Goal: Book appointment/travel/reservation

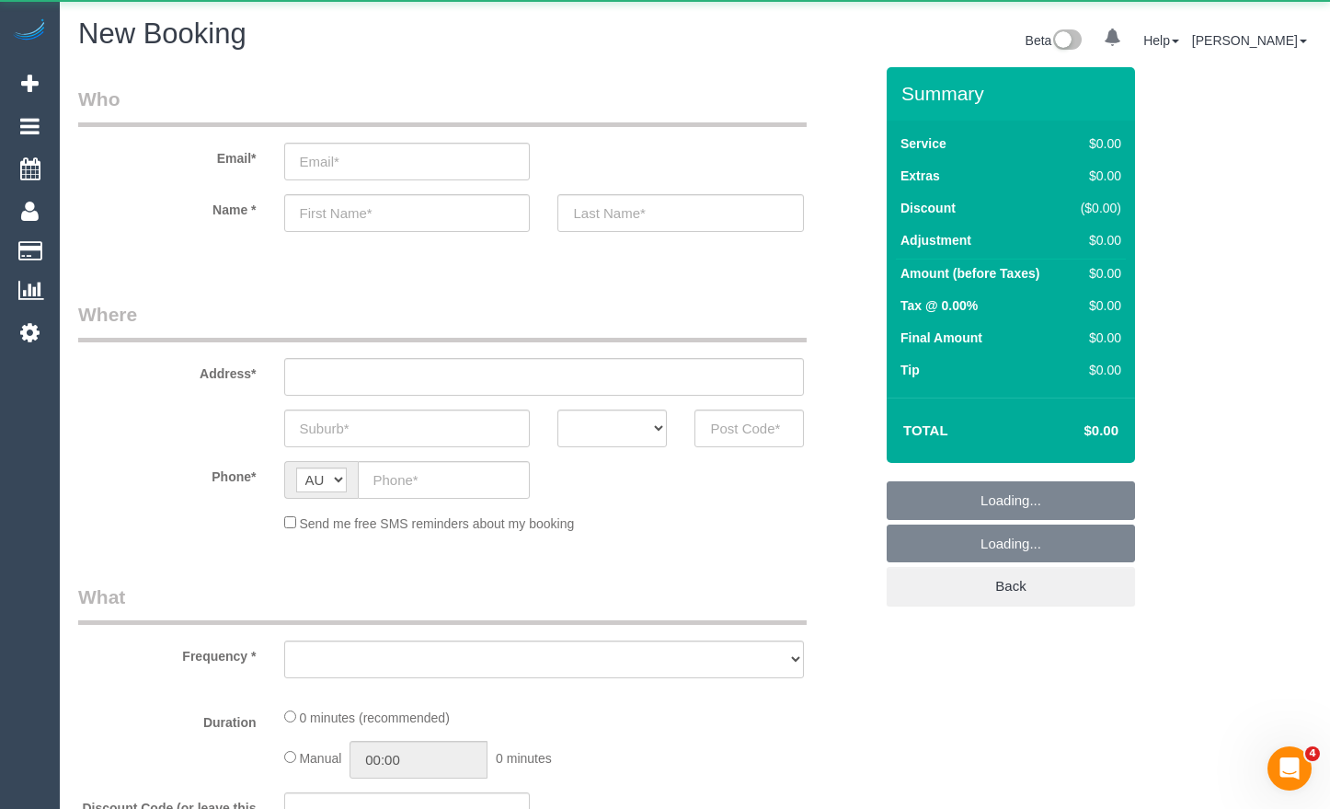
select select "string:AU"
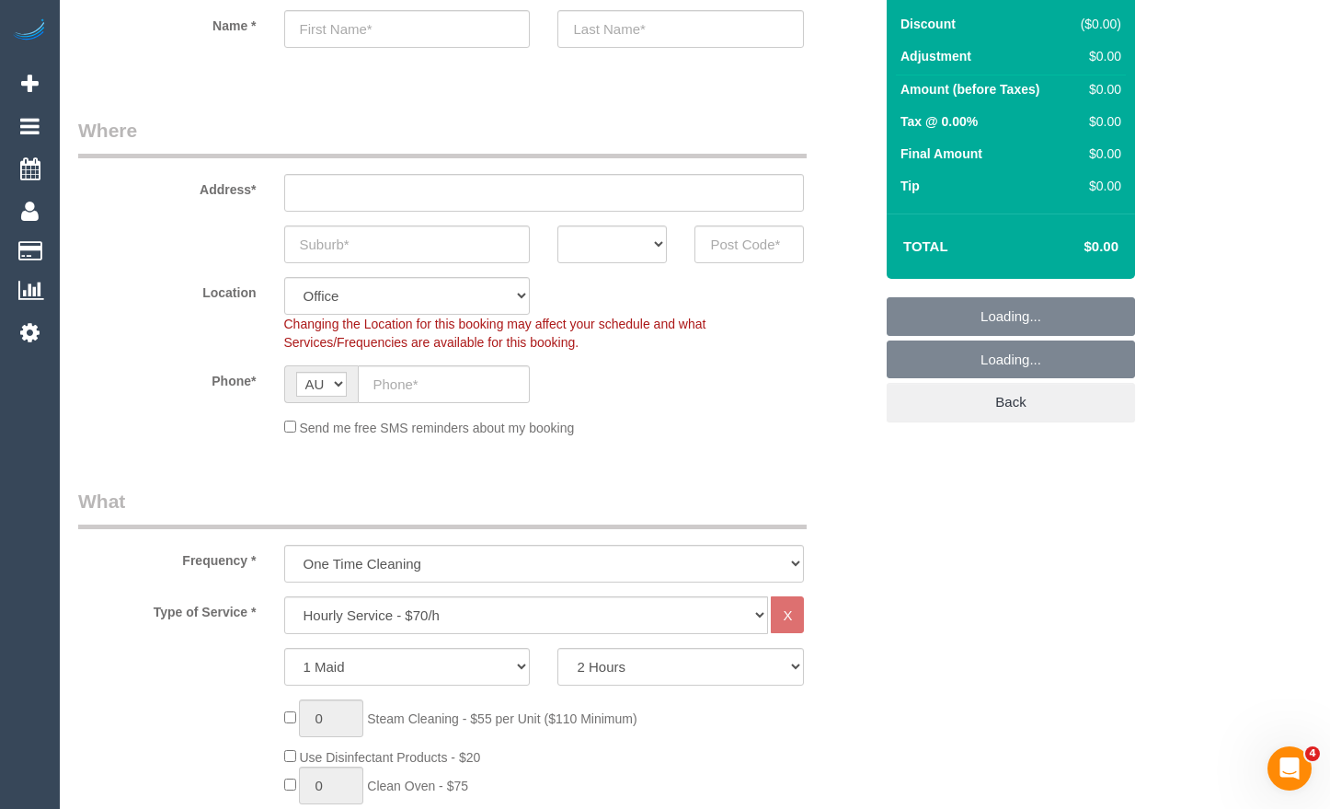
select select "object:2485"
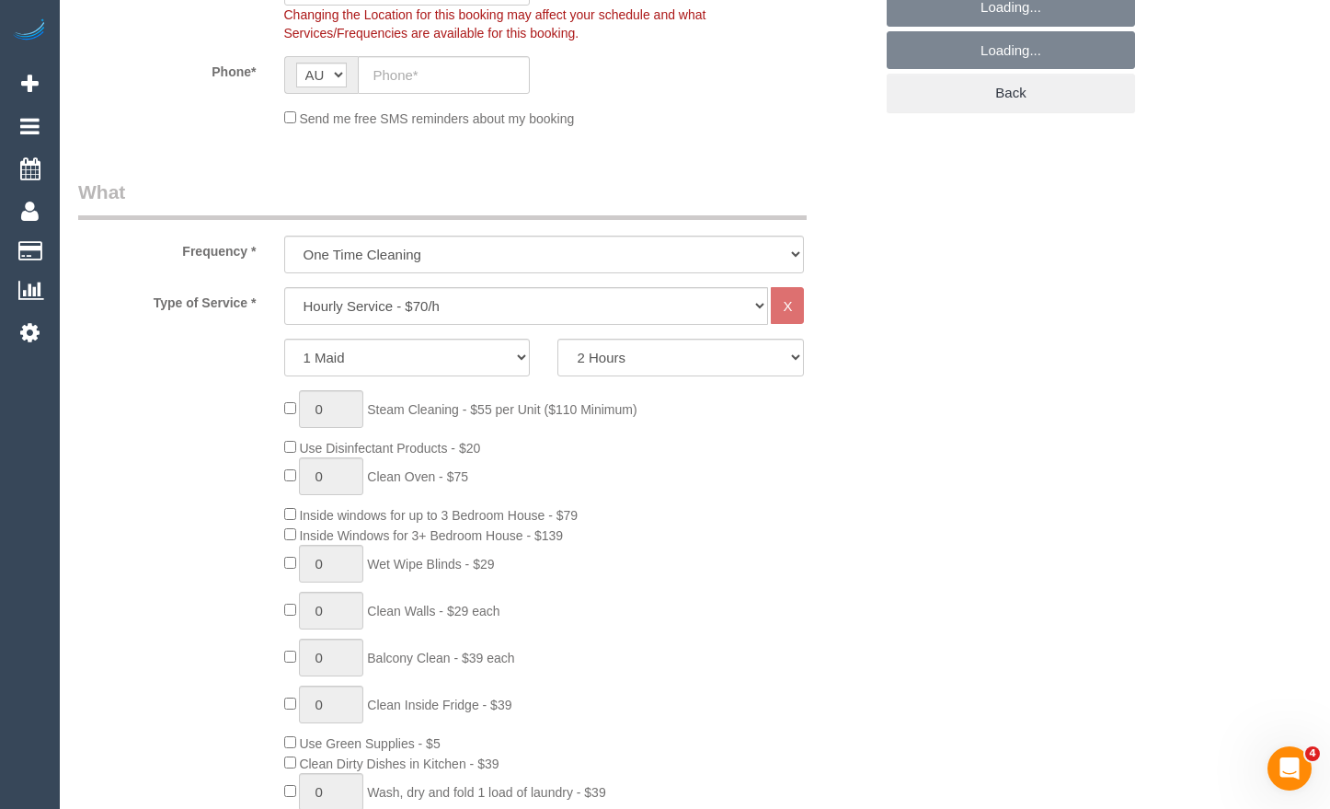
scroll to position [552, 0]
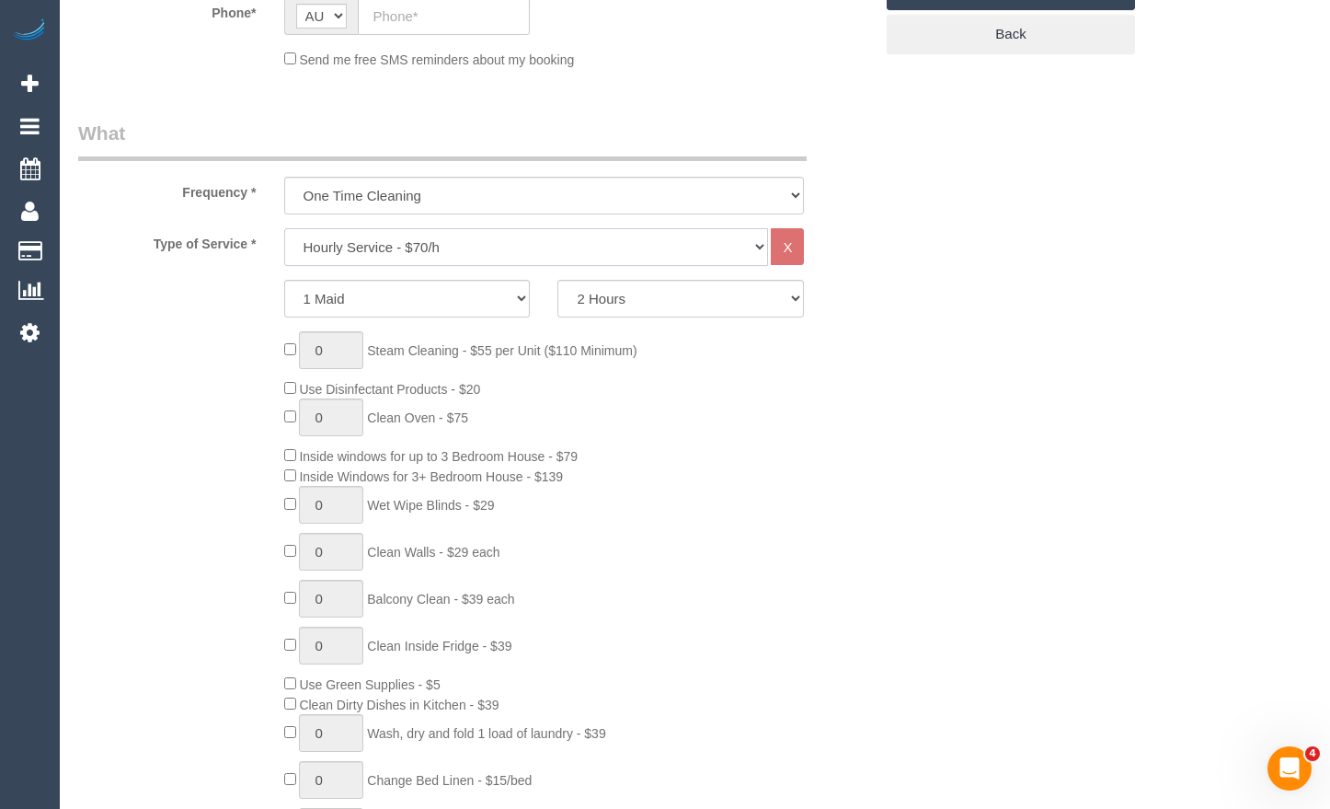
click at [467, 254] on select "Hourly Service - $70/h Hourly Service - $65/h Hourly Service - $60/h Hourly Ser…" at bounding box center [526, 247] width 485 height 38
select select "211"
click at [284, 228] on select "Hourly Service - $70/h Hourly Service - $65/h Hourly Service - $60/h Hourly Ser…" at bounding box center [526, 247] width 485 height 38
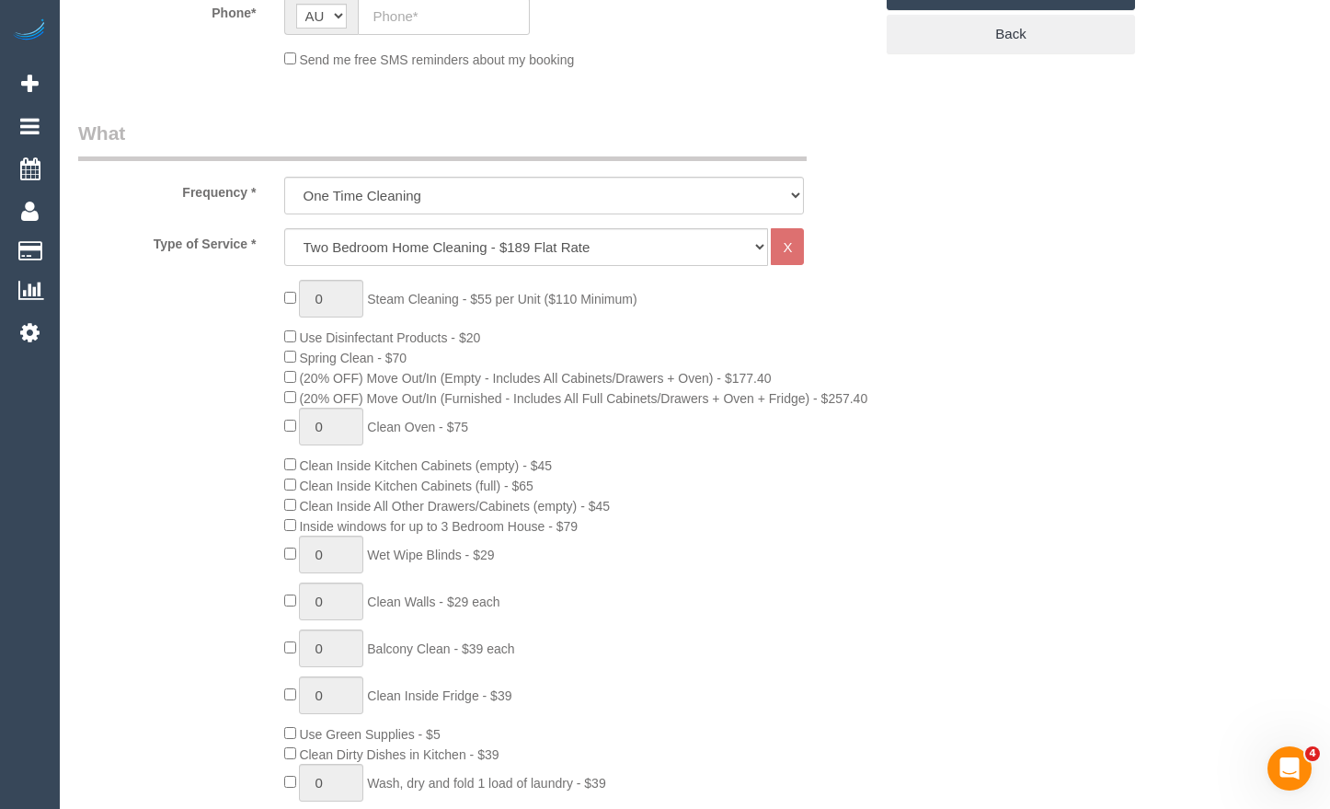
click at [749, 446] on div "0 Steam Cleaning - $55 per Unit ($110 Minimum) Use Disinfectant Products - $20 …" at bounding box center [579, 602] width 617 height 645
drag, startPoint x: 345, startPoint y: 294, endPoint x: 282, endPoint y: 293, distance: 62.6
click at [282, 293] on div "1 Steam Cleaning - $55 per Unit ($110 Minimum) Use Disinfectant Products - $20 …" at bounding box center [579, 602] width 617 height 645
click at [335, 302] on input "1" at bounding box center [331, 299] width 64 height 38
click at [287, 292] on span "1 Steam Cleaning - $55 per Unit ($110 Minimum)" at bounding box center [460, 299] width 353 height 15
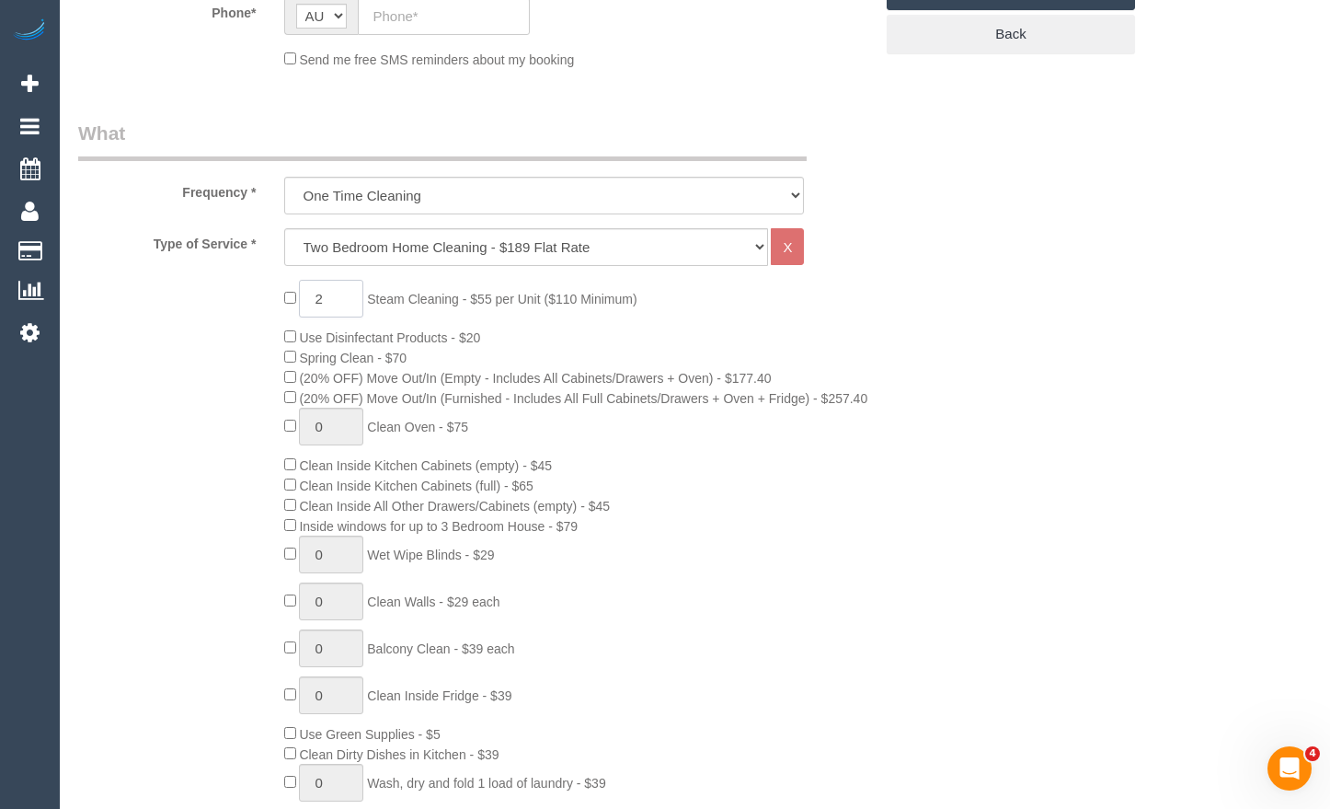
click at [295, 302] on span "2 Steam Cleaning - $55 per Unit ($110 Minimum)" at bounding box center [460, 299] width 353 height 15
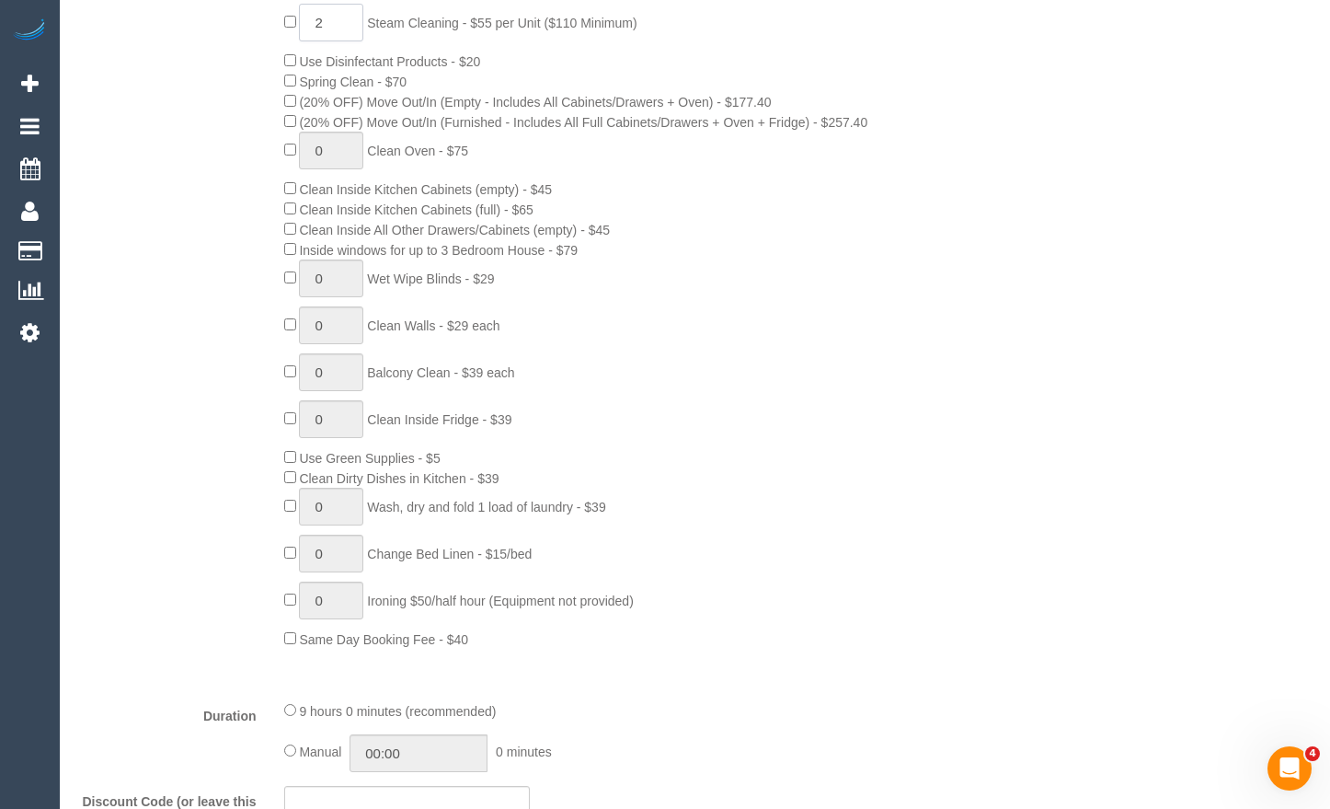
type input "2"
click at [699, 488] on div "2 Steam Cleaning - $55 per Unit ($110 Minimum) Use Disinfectant Products - $20 …" at bounding box center [579, 326] width 617 height 645
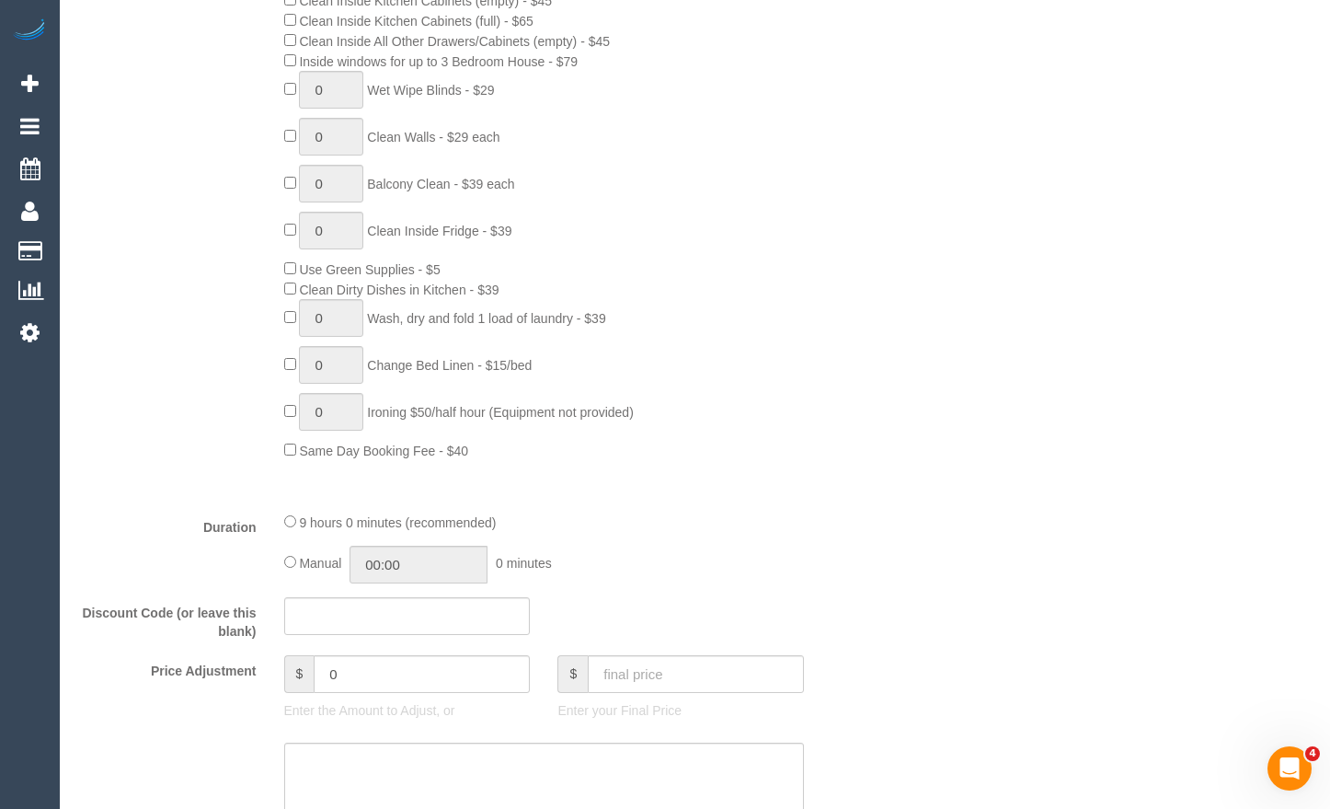
scroll to position [1104, 0]
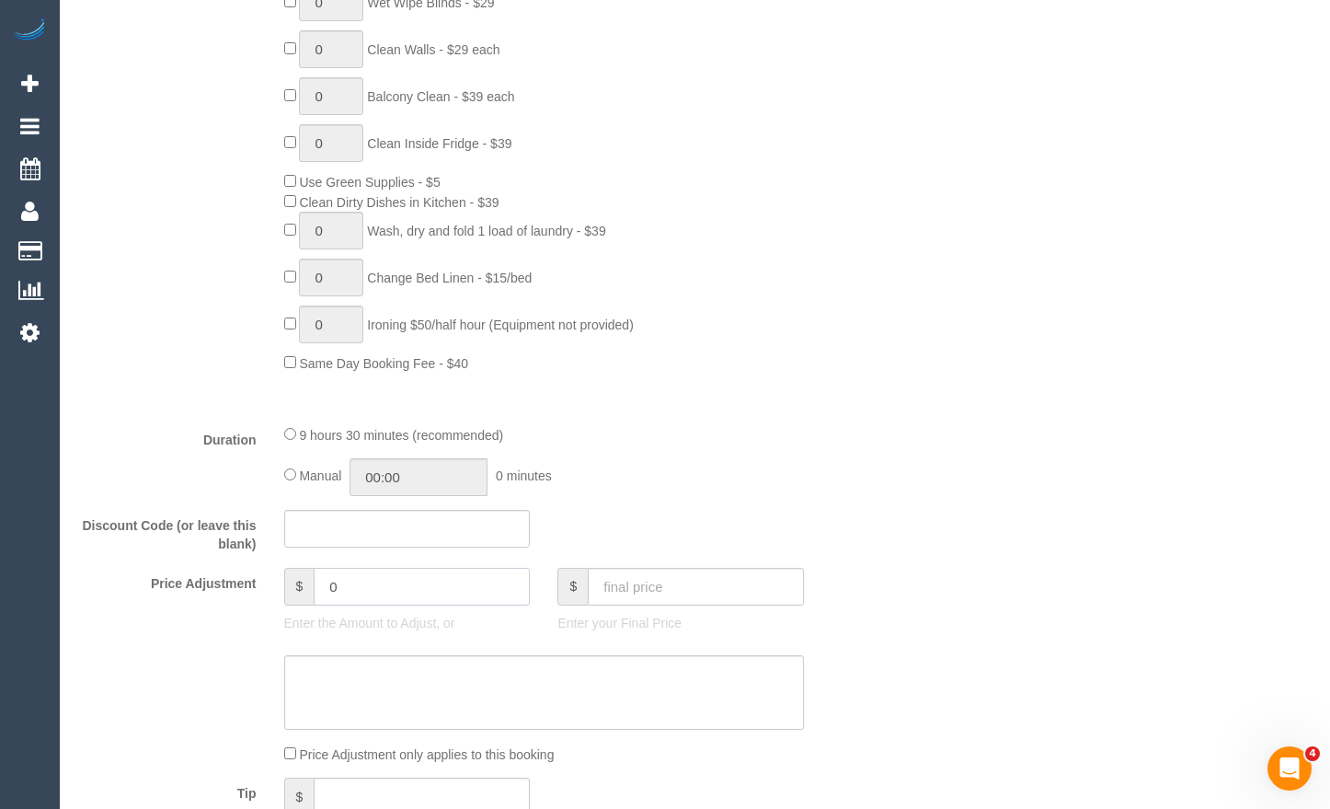
drag, startPoint x: 370, startPoint y: 609, endPoint x: 282, endPoint y: 600, distance: 87.9
click at [282, 600] on div "$ 0 Enter the Amount to Adjust, or" at bounding box center [408, 605] width 274 height 74
click at [909, 442] on div "Who Email* Name * Where Address* ACT [GEOGRAPHIC_DATA] NT [GEOGRAPHIC_DATA] SA …" at bounding box center [695, 673] width 1234 height 3420
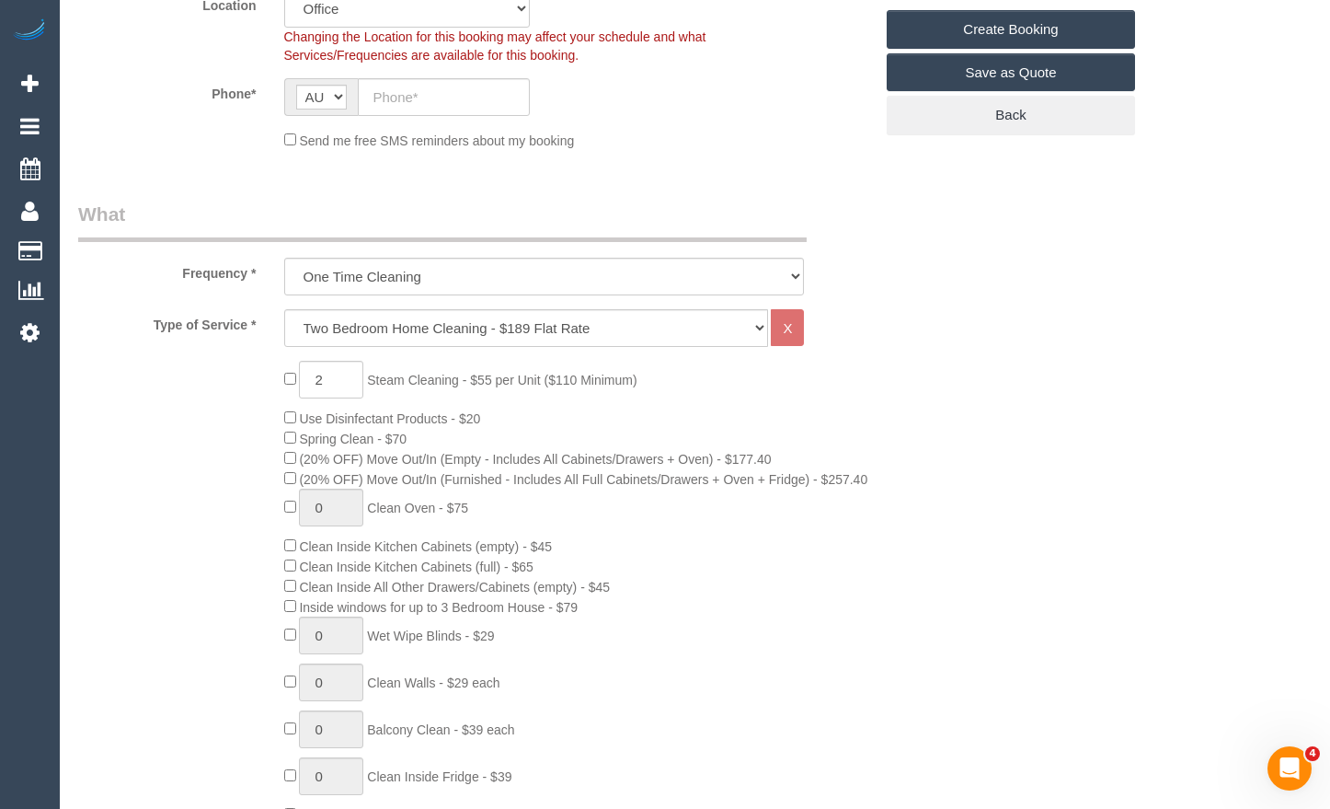
type input "27.5"
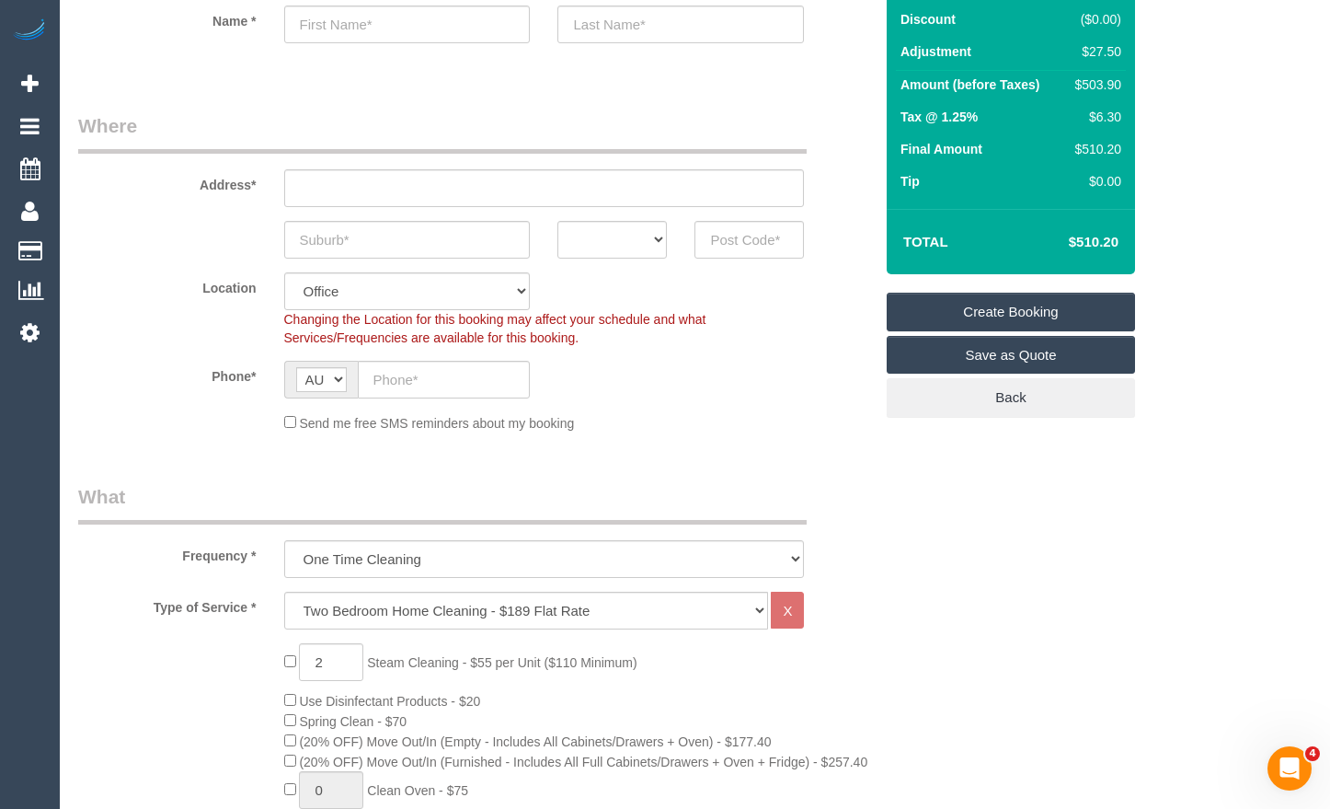
scroll to position [184, 0]
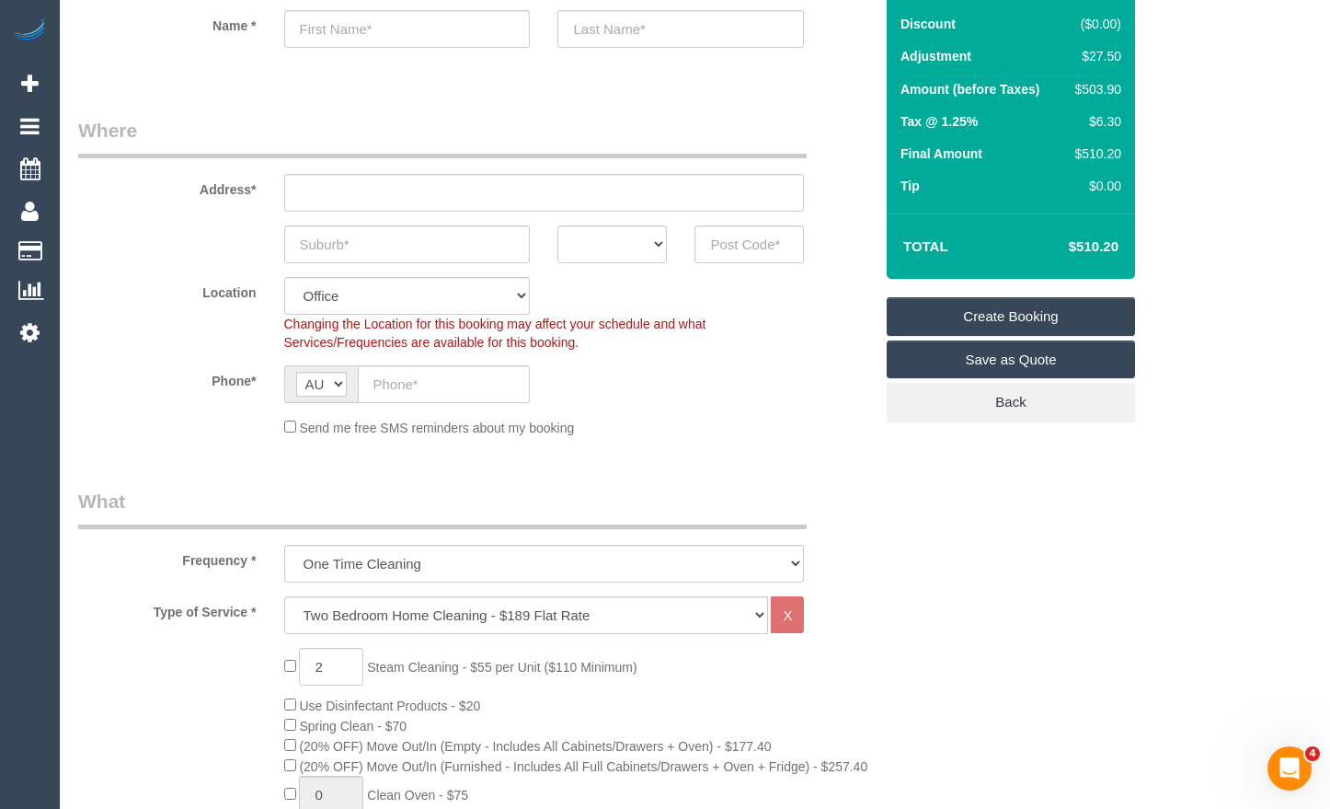
drag, startPoint x: 1125, startPoint y: 245, endPoint x: 1074, endPoint y: 248, distance: 51.7
click at [1074, 248] on td "$510.20" at bounding box center [1067, 247] width 120 height 46
drag, startPoint x: 864, startPoint y: 746, endPoint x: 551, endPoint y: 707, distance: 315.3
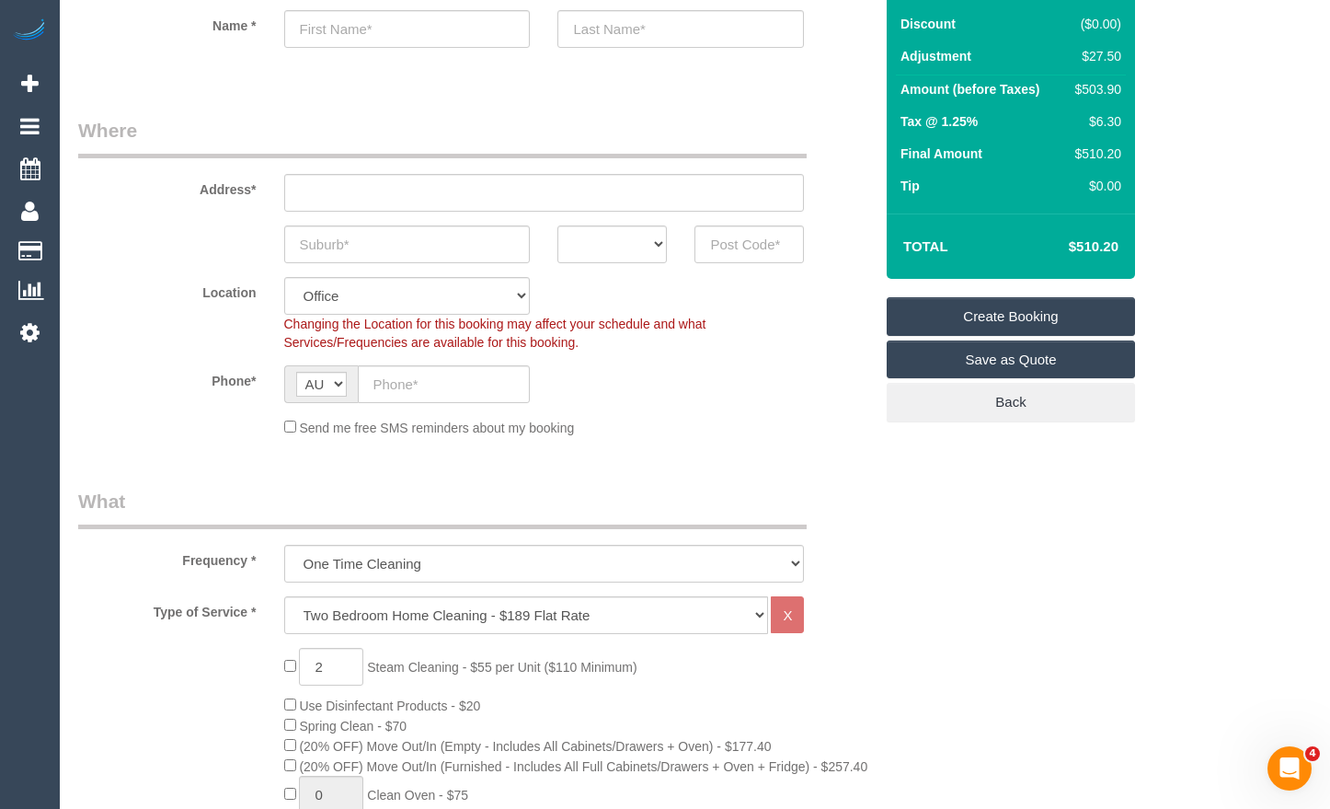
click at [618, 413] on sui-booking-location "Location [GEOGRAPHIC_DATA] (North) East (South) [GEOGRAPHIC_DATA] (East) [GEOGR…" at bounding box center [475, 357] width 795 height 160
click at [442, 236] on input "text" at bounding box center [407, 244] width 247 height 38
type input "Packing"
click at [743, 239] on input "text" at bounding box center [749, 244] width 109 height 38
type input "3810"
